Goal: Find specific page/section: Find specific page/section

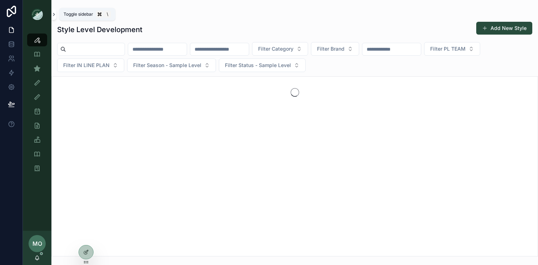
click at [54, 14] on icon "scrollable content" at bounding box center [53, 14] width 5 height 5
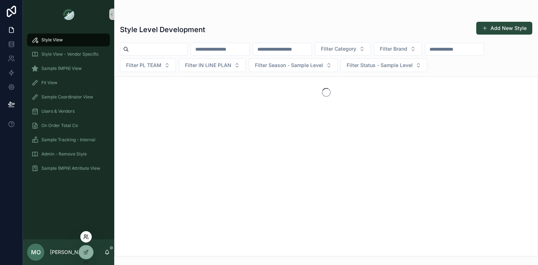
click at [85, 237] on icon at bounding box center [86, 237] width 6 height 6
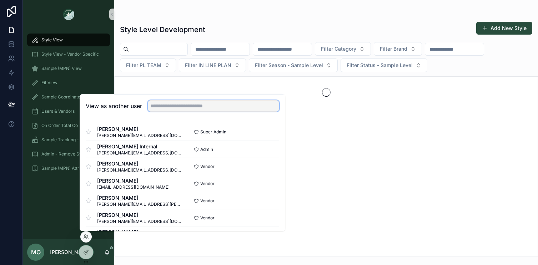
click at [164, 105] on input "text" at bounding box center [213, 105] width 131 height 11
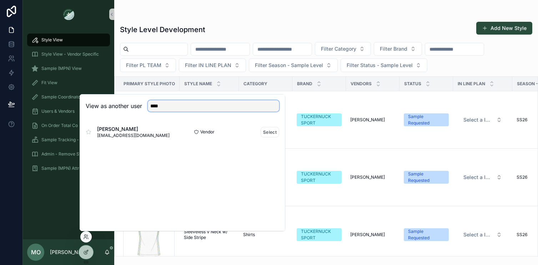
type input "****"
click at [139, 136] on span "[EMAIL_ADDRESS][DOMAIN_NAME]" at bounding box center [133, 136] width 72 height 6
click at [268, 131] on button "Select" at bounding box center [269, 132] width 19 height 10
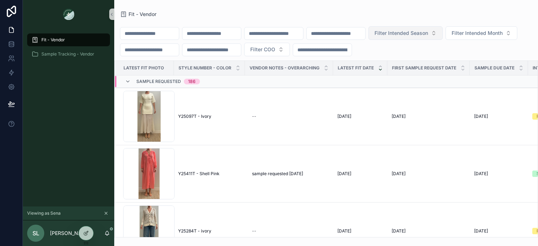
click at [421, 32] on span "Filter Intended Season" at bounding box center [401, 33] width 54 height 7
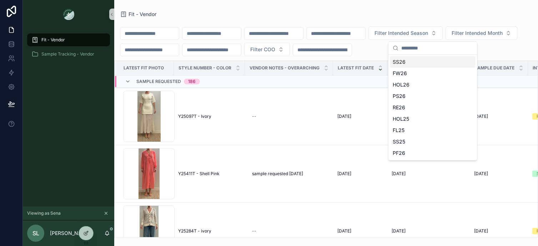
click at [407, 63] on div "SS26" at bounding box center [433, 61] width 86 height 11
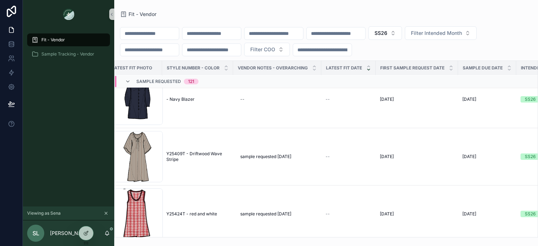
scroll to position [3963, 12]
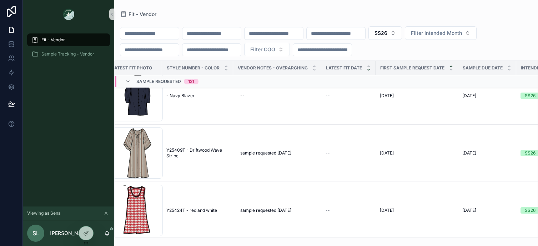
click at [451, 66] on icon "scrollable content" at bounding box center [450, 66] width 5 height 5
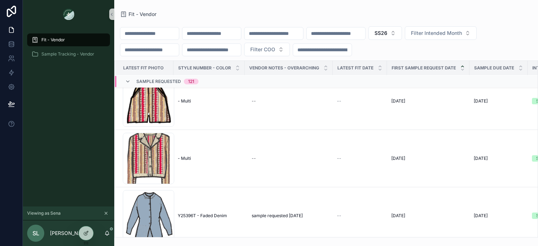
scroll to position [4635, 0]
click at [387, 35] on span "SS26" at bounding box center [380, 33] width 13 height 7
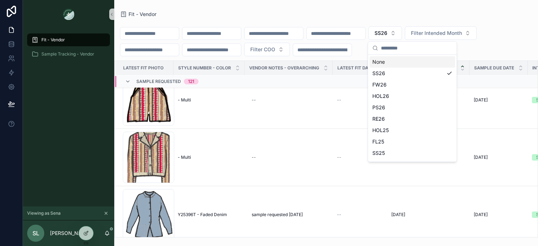
click at [386, 61] on div "None" at bounding box center [412, 61] width 86 height 11
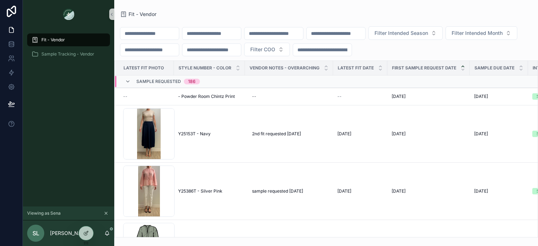
click at [232, 35] on input "scrollable content" at bounding box center [211, 34] width 58 height 10
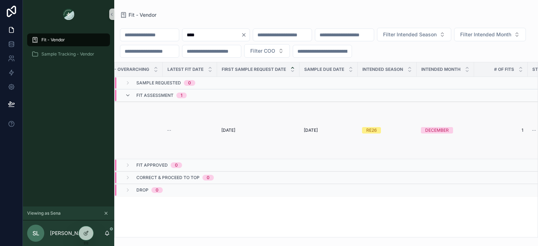
scroll to position [0, 172]
type input "****"
click at [246, 35] on icon "Clear" at bounding box center [244, 35] width 6 height 6
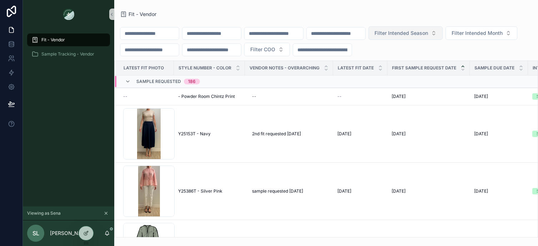
click at [428, 30] on span "Filter Intended Season" at bounding box center [401, 33] width 54 height 7
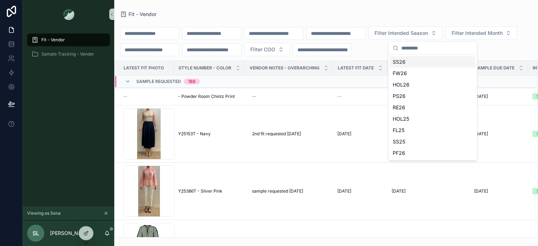
click at [402, 62] on div "SS26" at bounding box center [433, 61] width 86 height 11
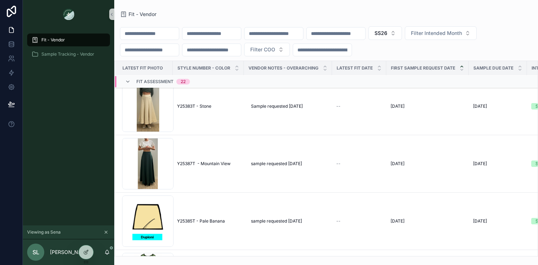
scroll to position [6625, 1]
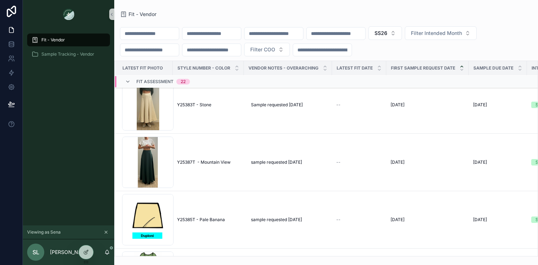
click at [35, 251] on span "SL" at bounding box center [35, 252] width 7 height 9
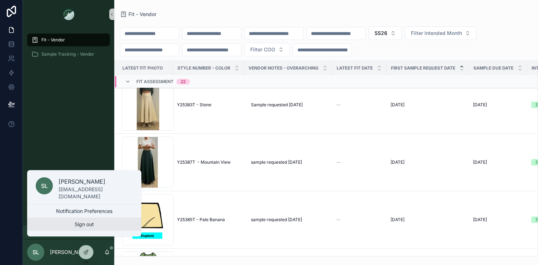
click at [87, 223] on button "Sign out" at bounding box center [84, 224] width 114 height 13
